Goal: Information Seeking & Learning: Learn about a topic

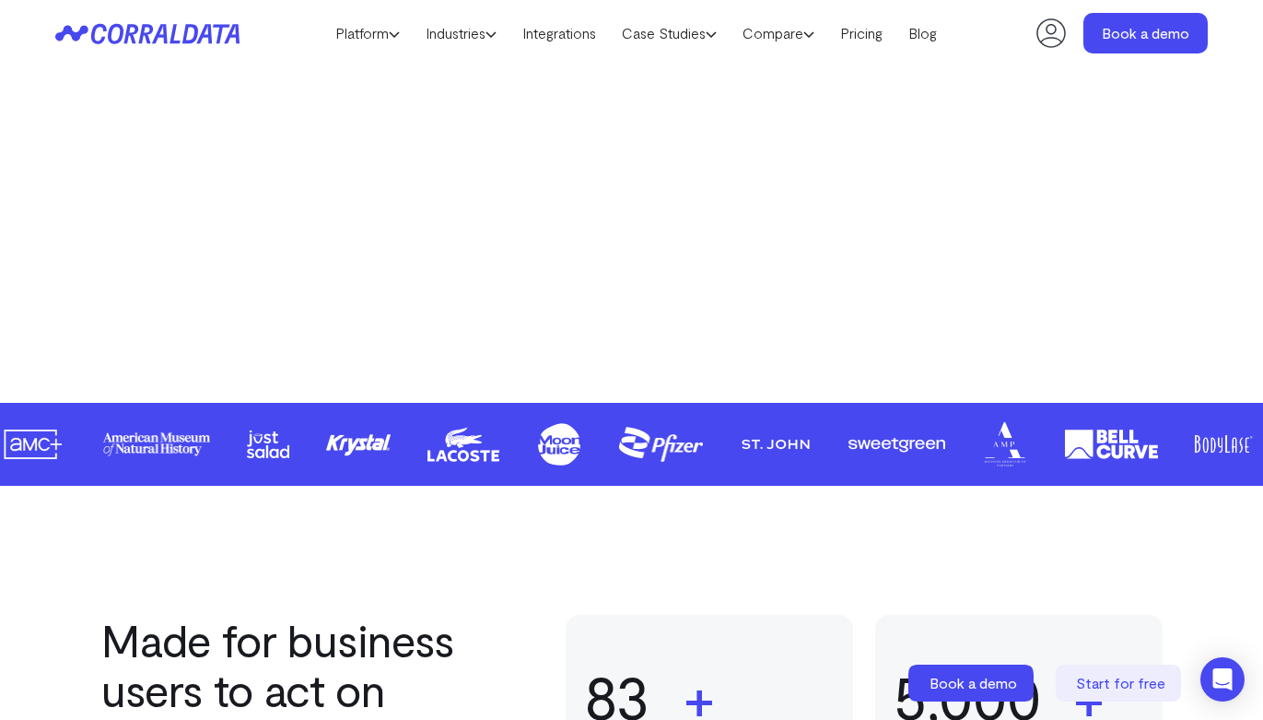
scroll to position [725, 0]
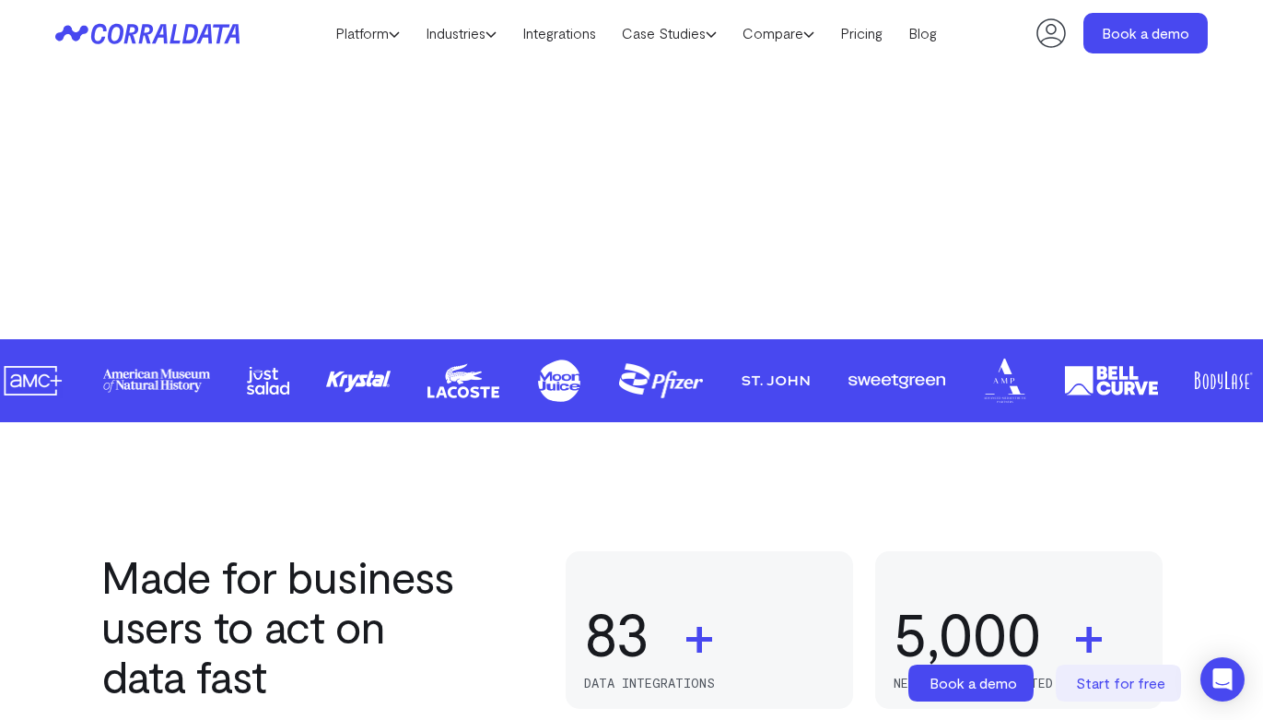
drag, startPoint x: 650, startPoint y: 398, endPoint x: 818, endPoint y: 384, distance: 168.2
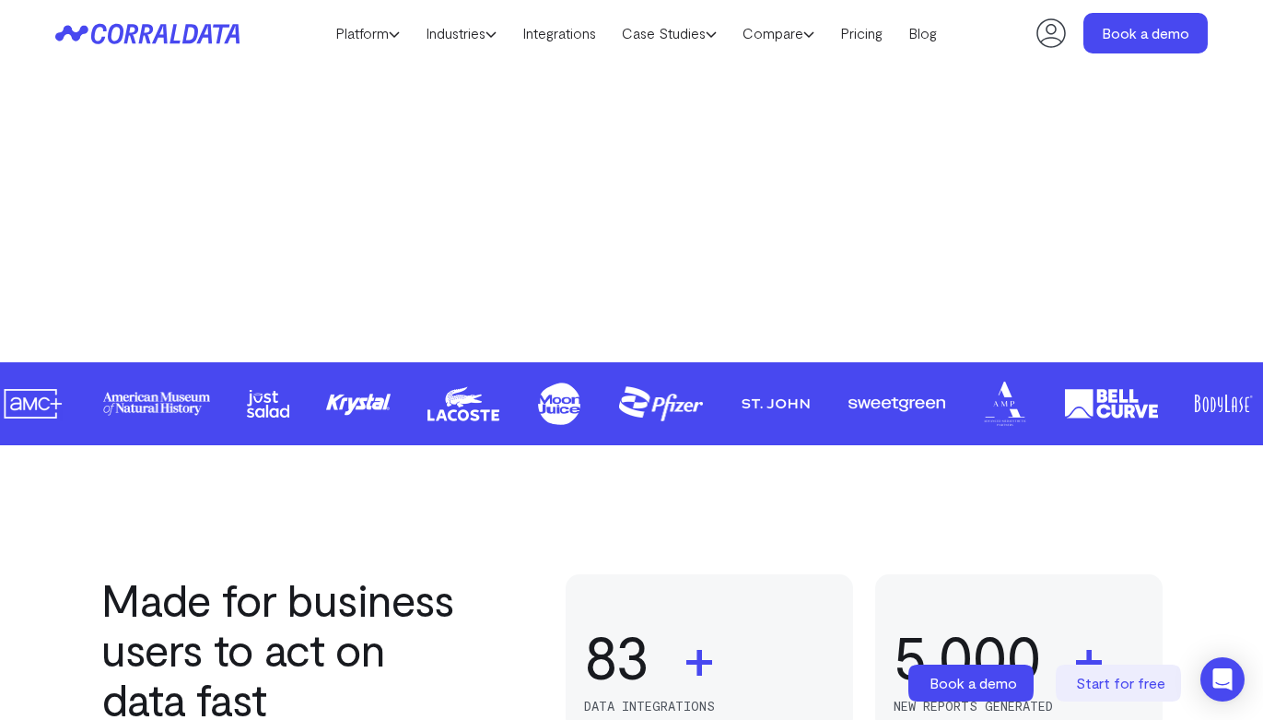
drag, startPoint x: 629, startPoint y: 403, endPoint x: 670, endPoint y: 407, distance: 40.8
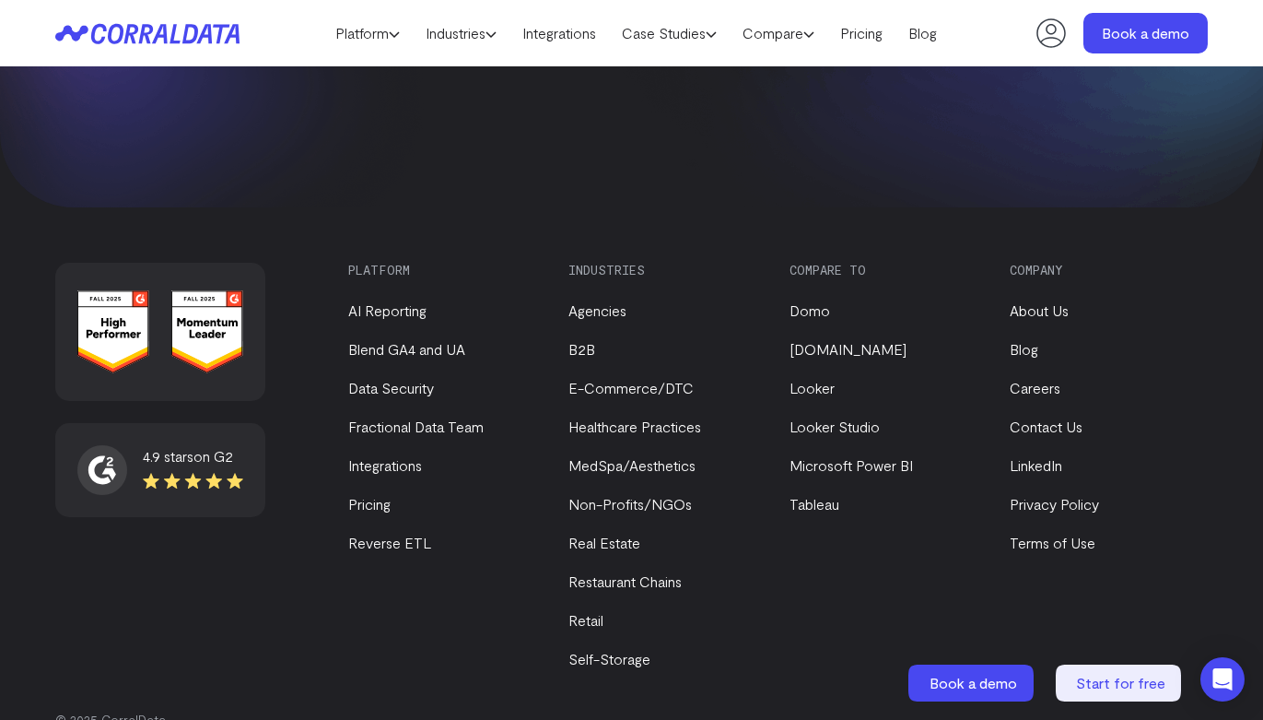
scroll to position [7825, 0]
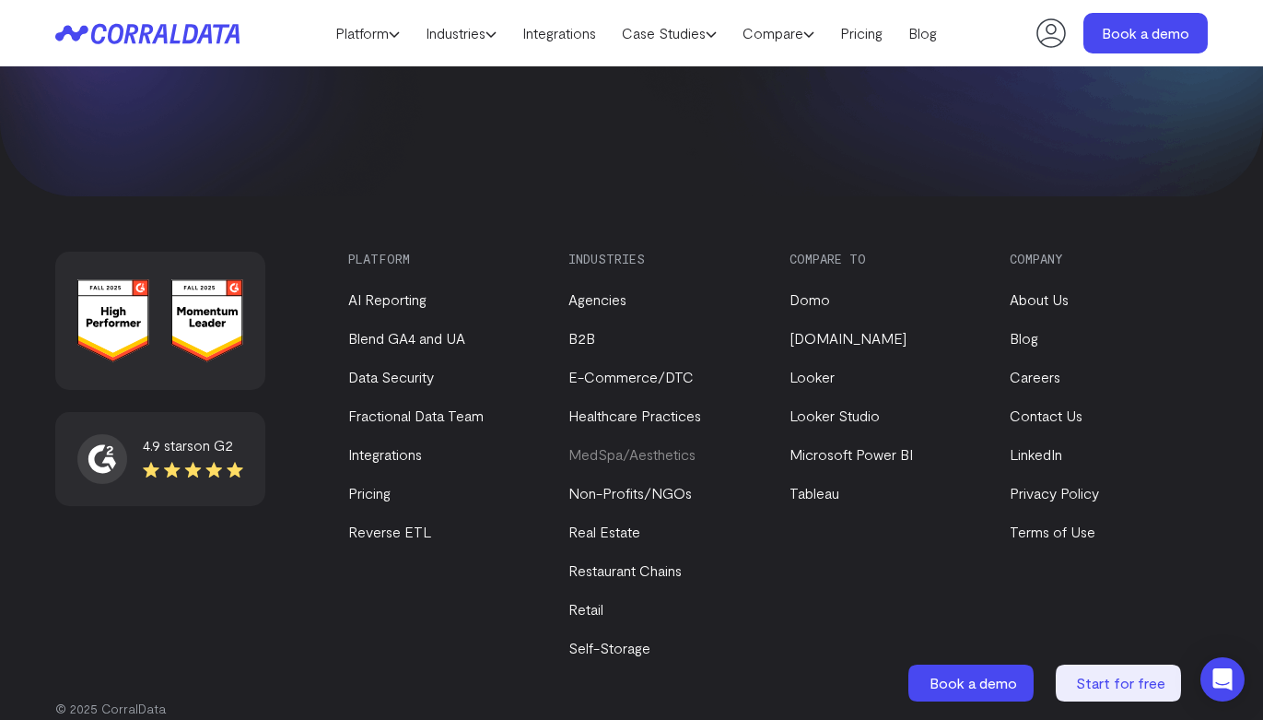
click at [649, 445] on link "MedSpa/Aesthetics" at bounding box center [631, 454] width 127 height 18
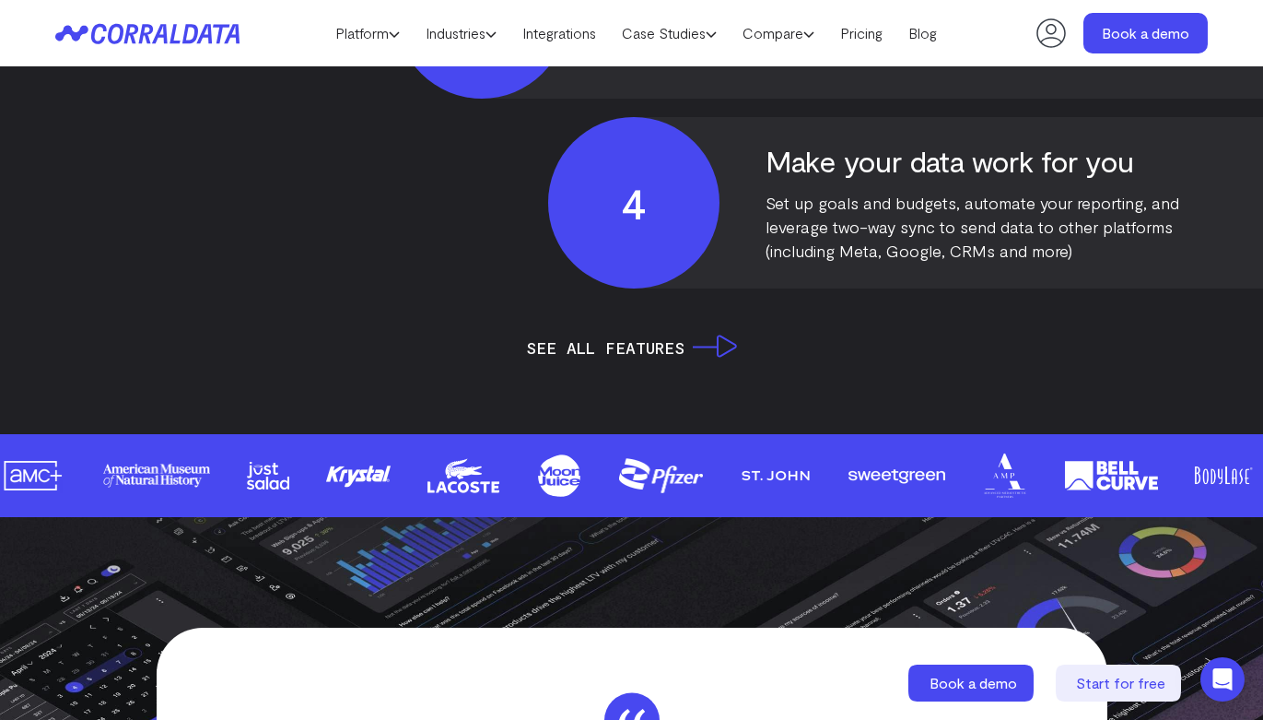
scroll to position [5174, 0]
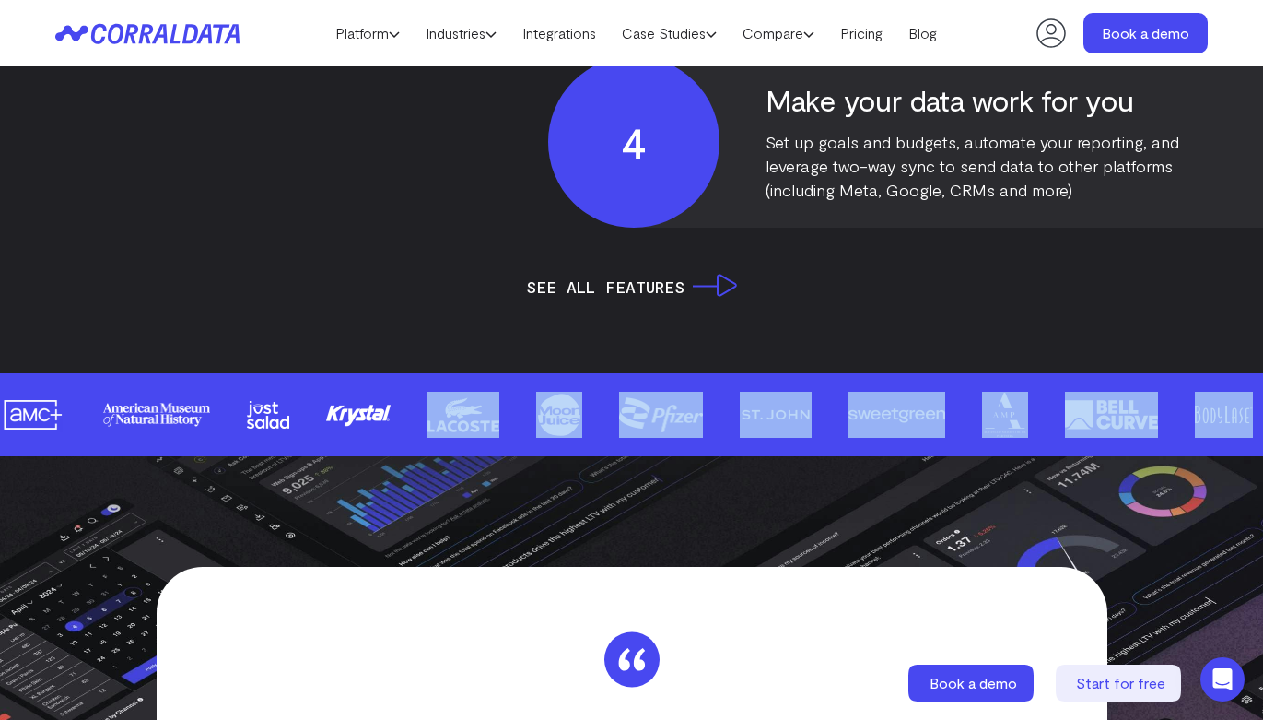
drag, startPoint x: 499, startPoint y: 416, endPoint x: 496, endPoint y: 475, distance: 59.1
click at [615, 396] on img at bounding box center [657, 415] width 85 height 46
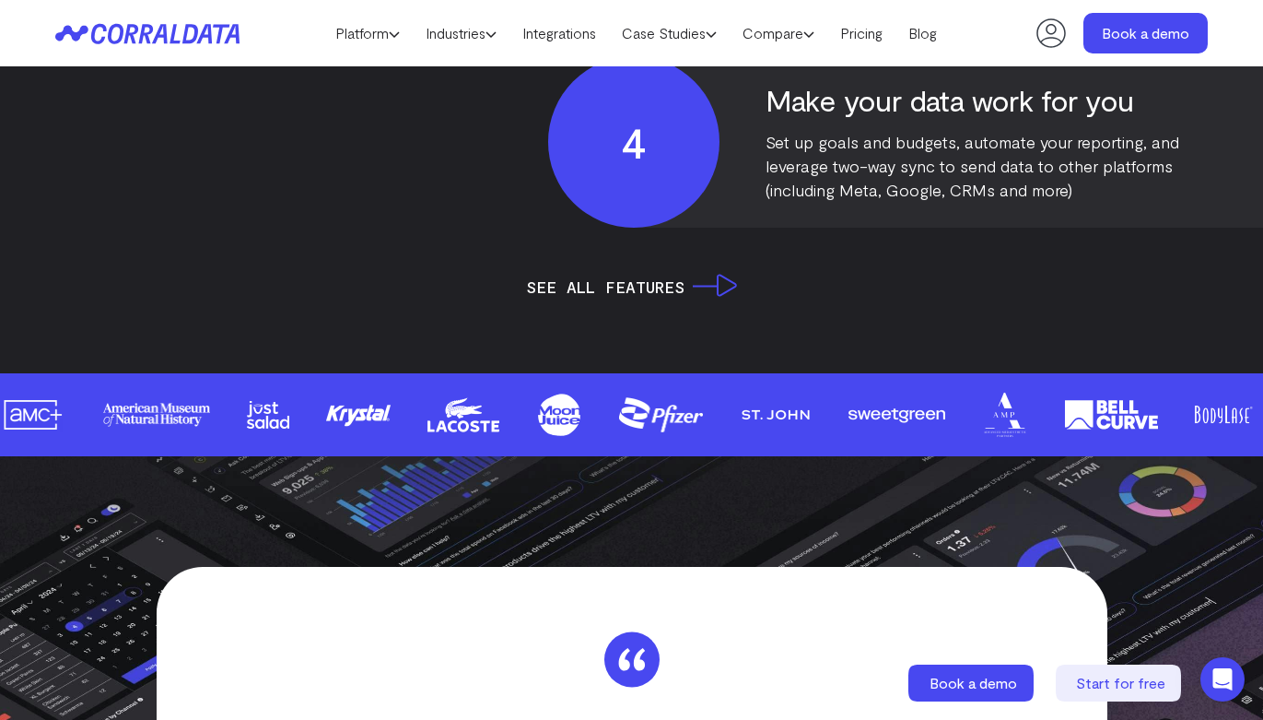
drag, startPoint x: 499, startPoint y: 415, endPoint x: 515, endPoint y: 473, distance: 60.1
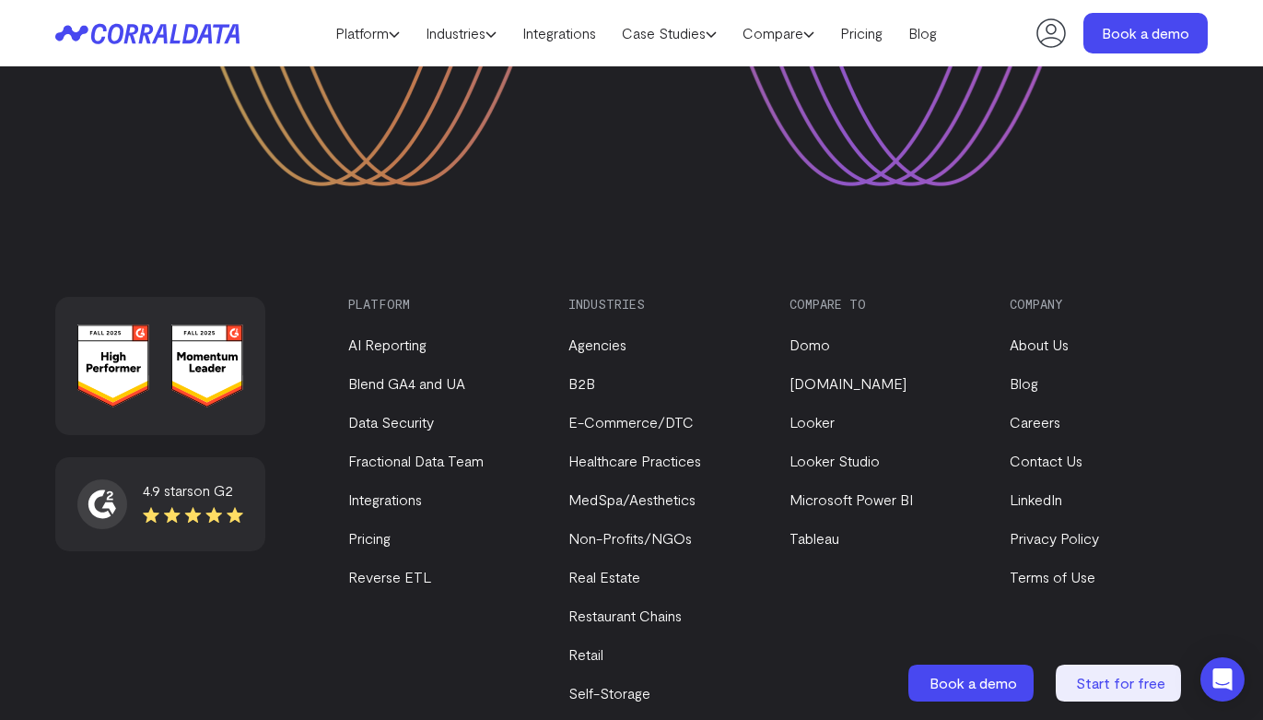
scroll to position [7657, 0]
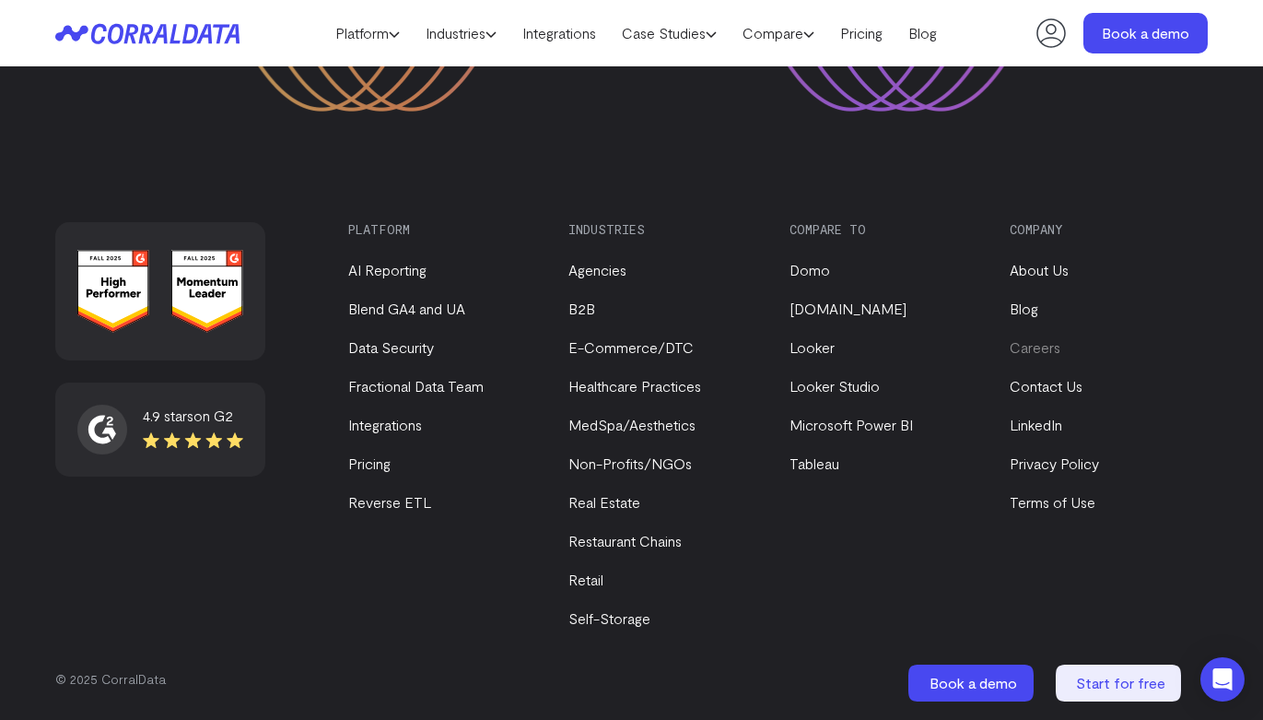
click at [1037, 350] on link "Careers" at bounding box center [1035, 347] width 51 height 18
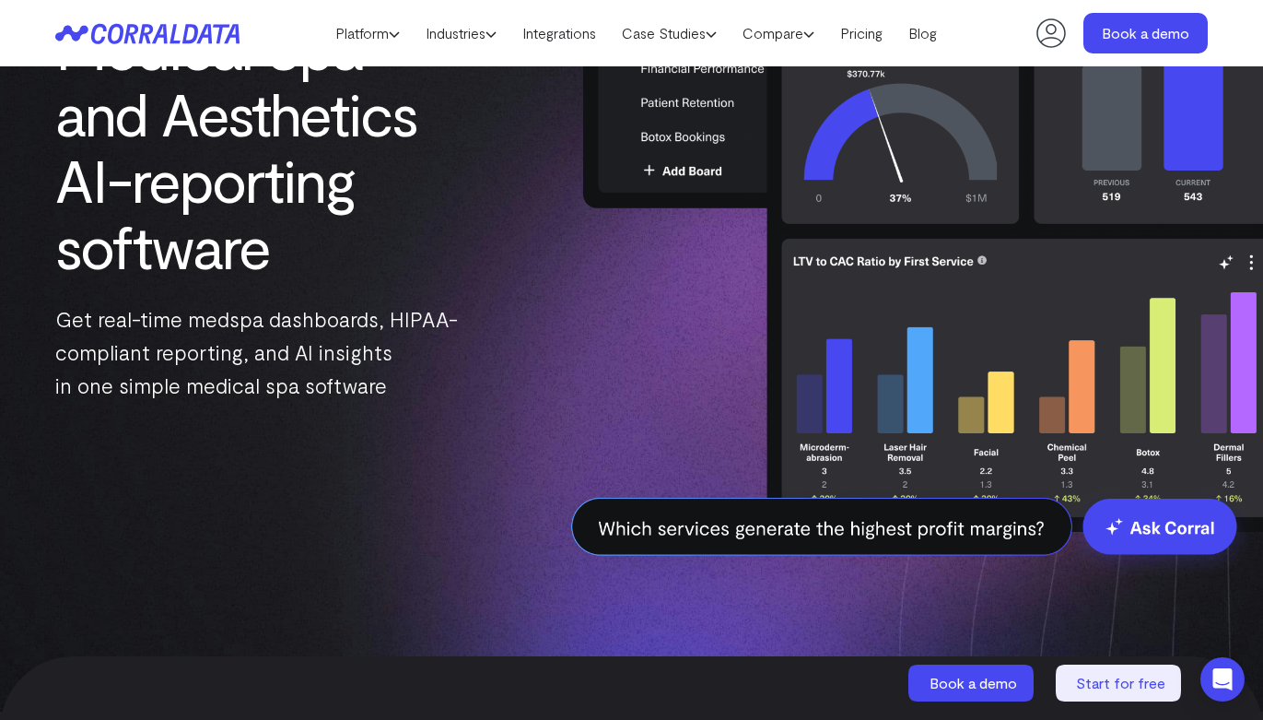
scroll to position [0, 0]
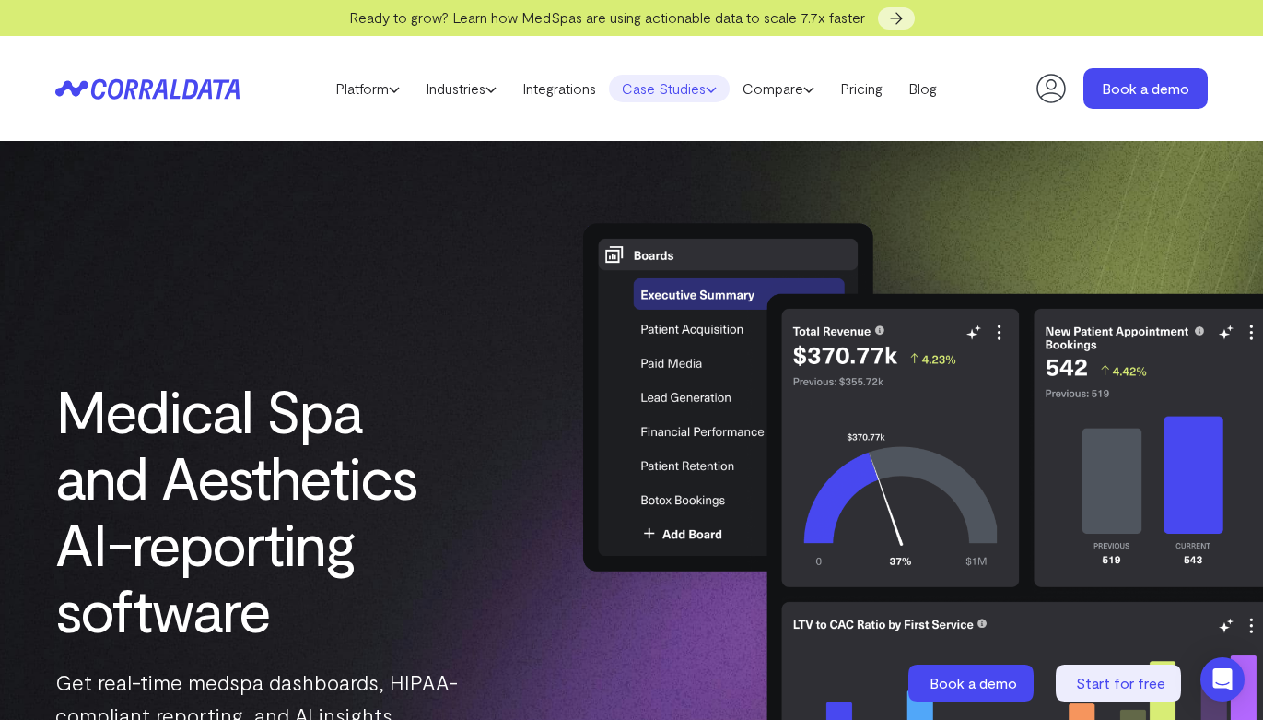
click at [670, 82] on link "Case Studies" at bounding box center [669, 89] width 121 height 28
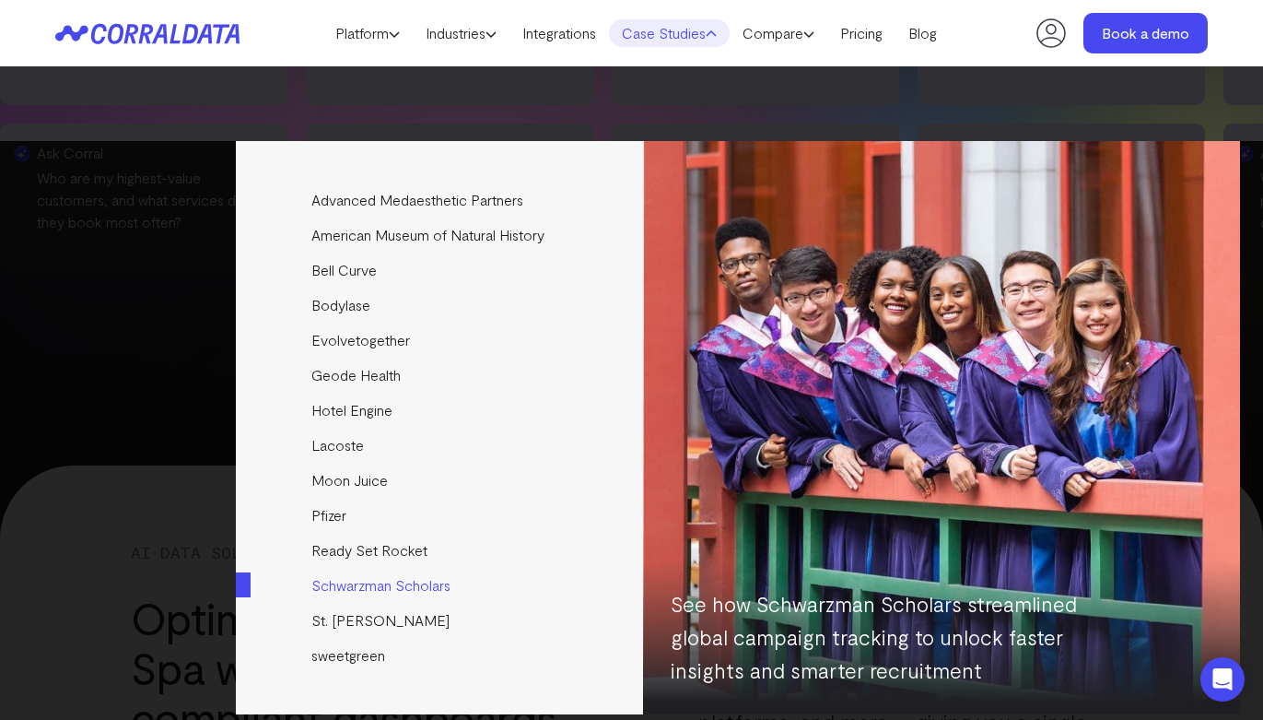
scroll to position [2134, 0]
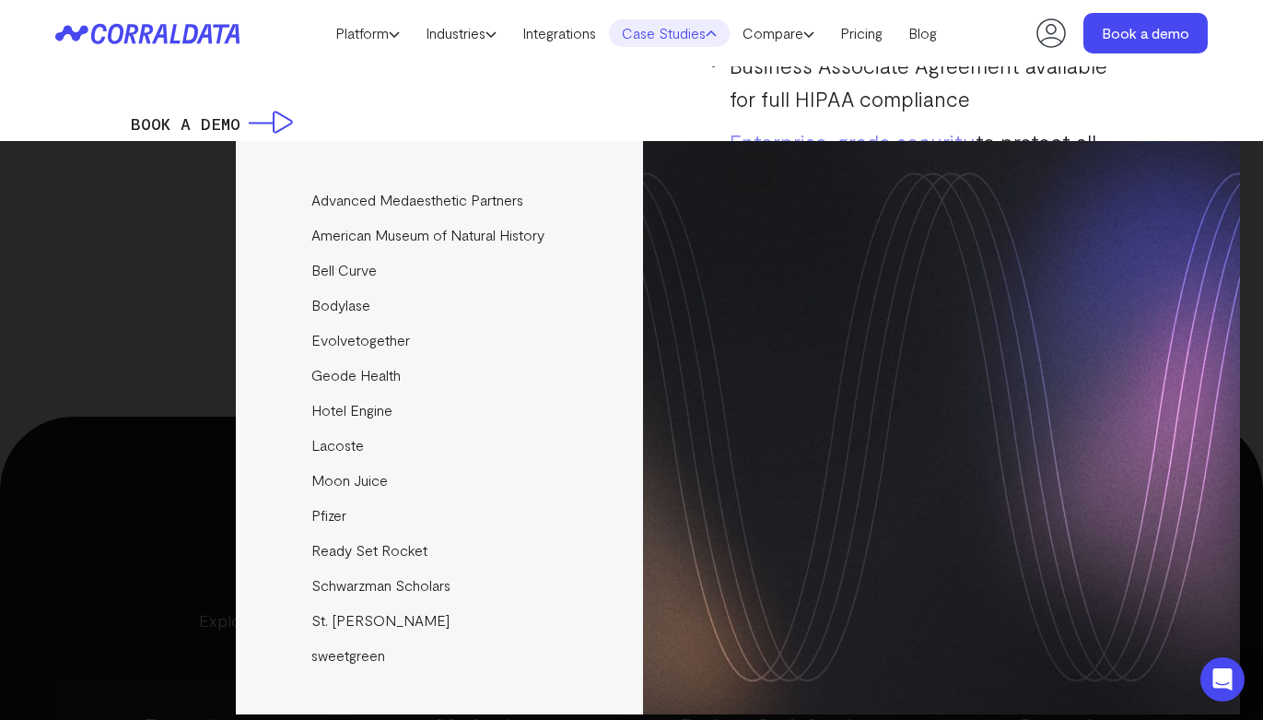
click at [221, 371] on div "Advanced Medaesthetic Partners See how AMP scaled profitability and enhanced pa…" at bounding box center [632, 427] width 1216 height 573
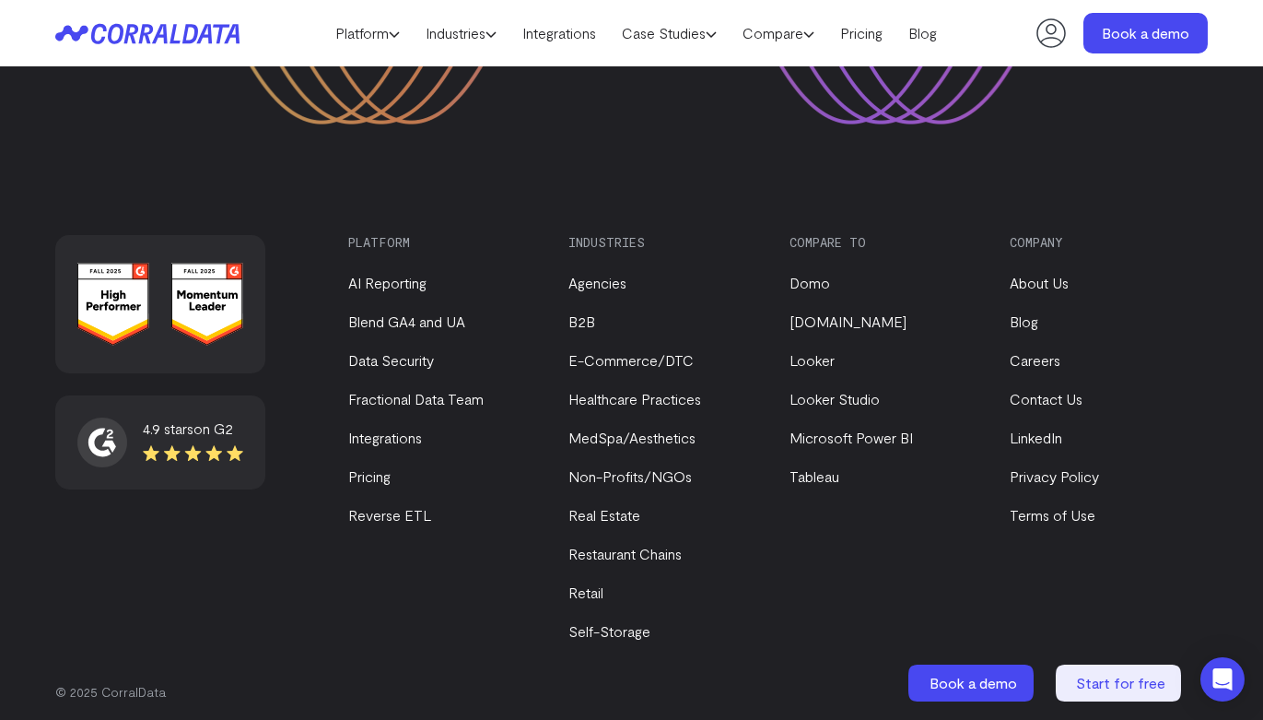
scroll to position [7643, 0]
click at [1036, 359] on link "Careers" at bounding box center [1035, 361] width 51 height 18
